Goal: Go to known website: Access a specific website the user already knows

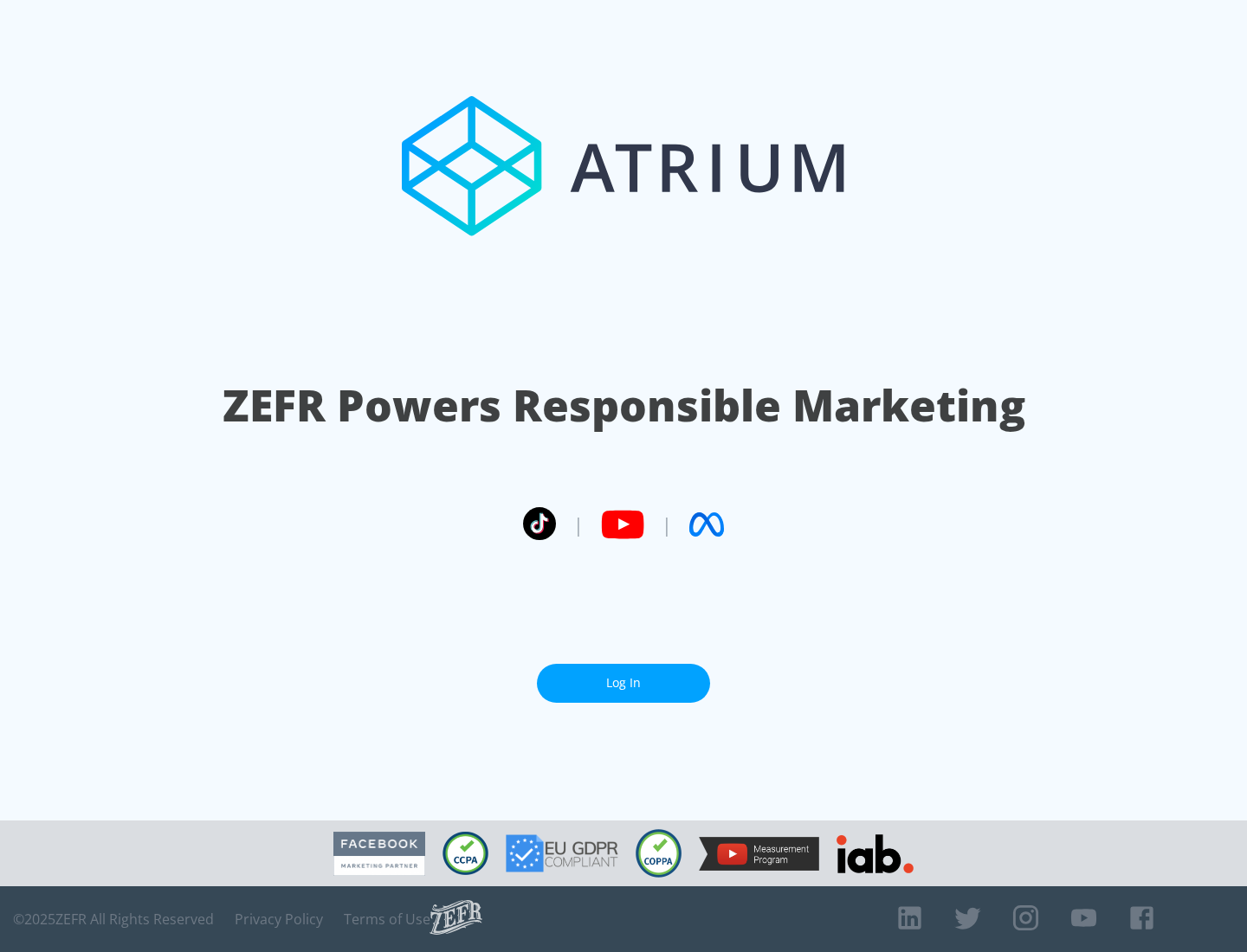
click at [624, 683] on link "Log In" at bounding box center [624, 683] width 173 height 38
